Goal: Navigation & Orientation: Find specific page/section

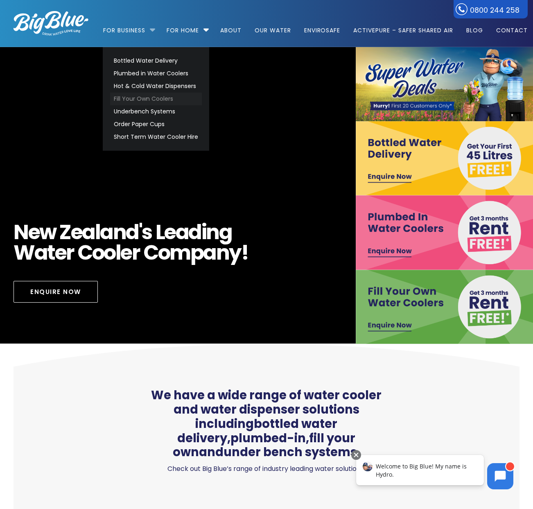
click at [156, 101] on link "Fill Your Own Coolers" at bounding box center [156, 98] width 92 height 13
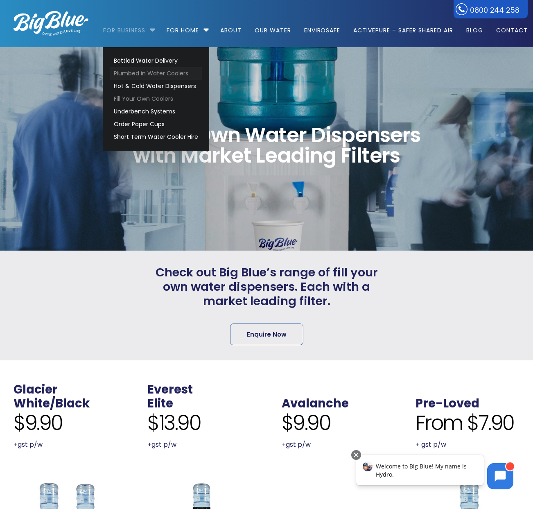
click at [146, 77] on link "Plumbed in Water Coolers" at bounding box center [156, 73] width 92 height 13
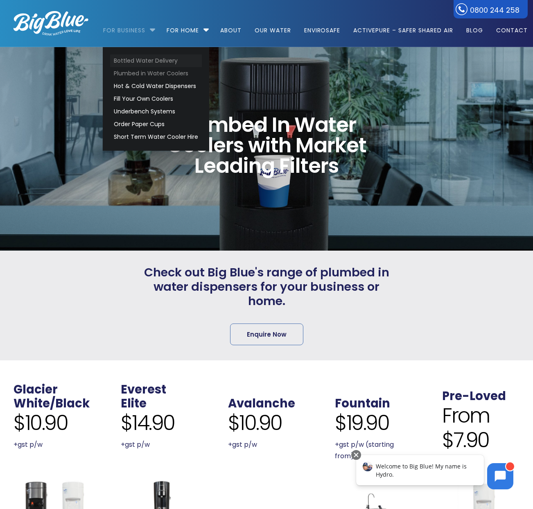
click at [138, 58] on link "Bottled Water Delivery" at bounding box center [156, 60] width 92 height 13
